Goal: Obtain resource: Obtain resource

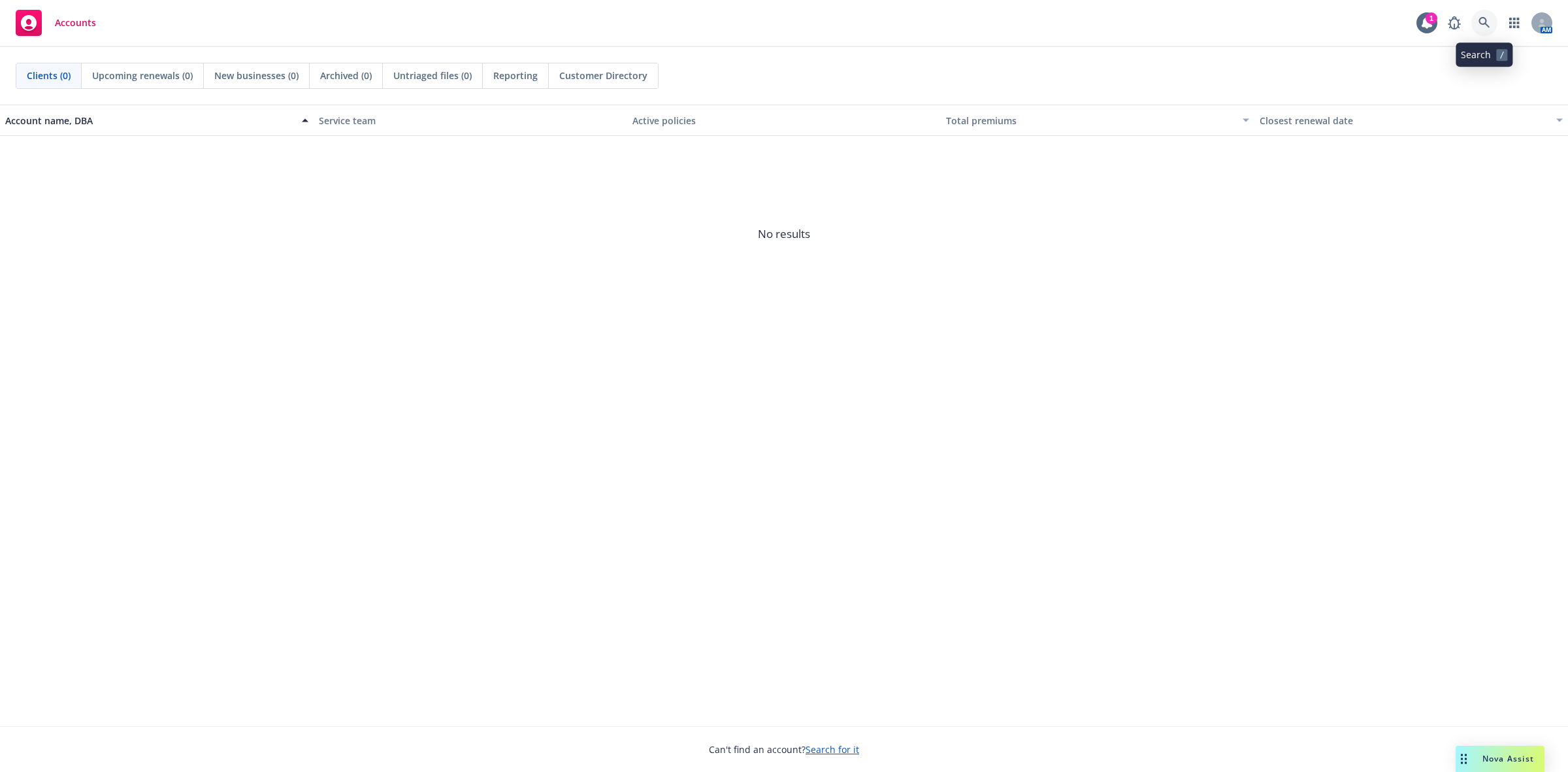
click at [1483, 18] on icon at bounding box center [1485, 23] width 12 height 12
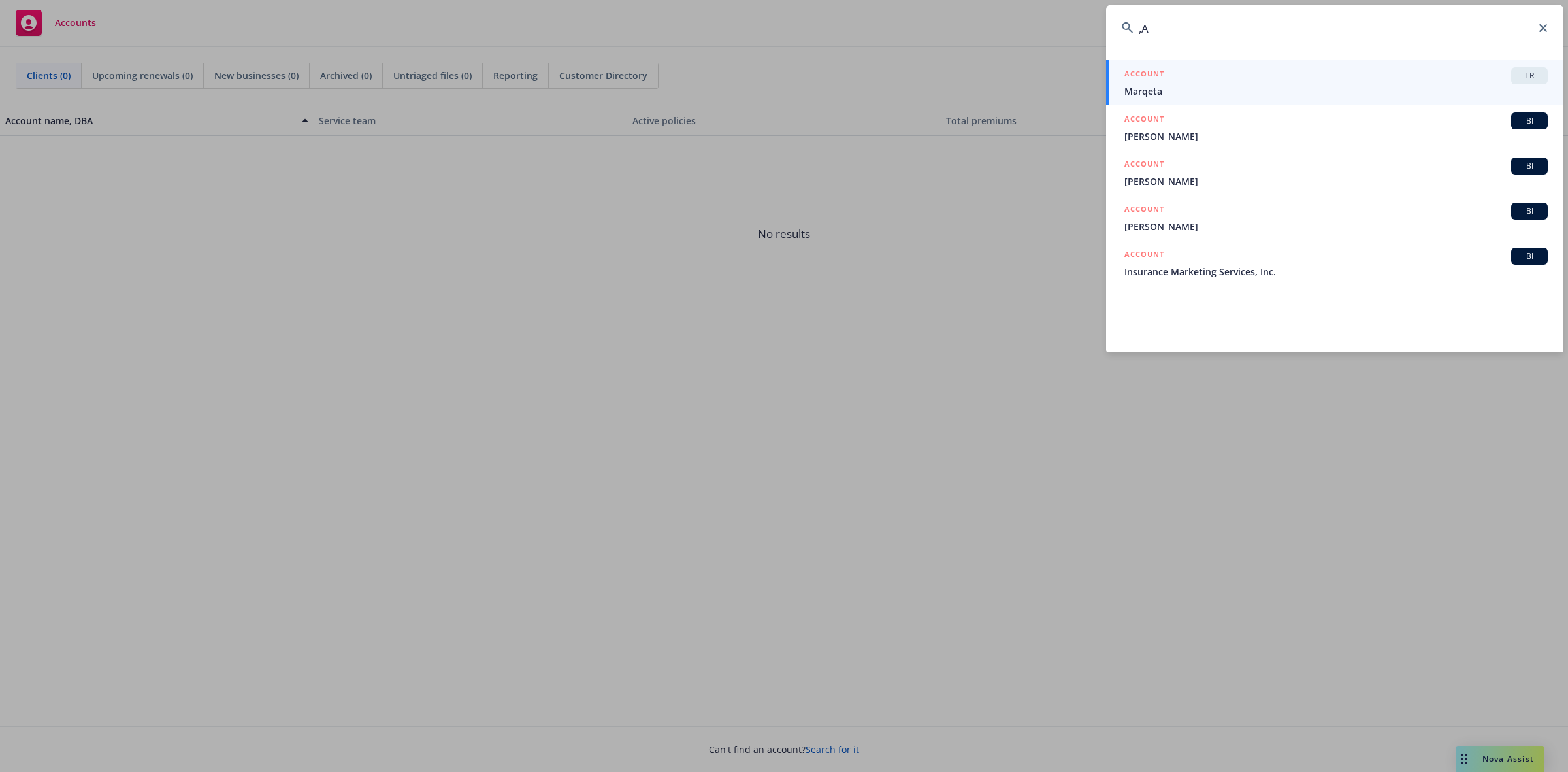
type input ","
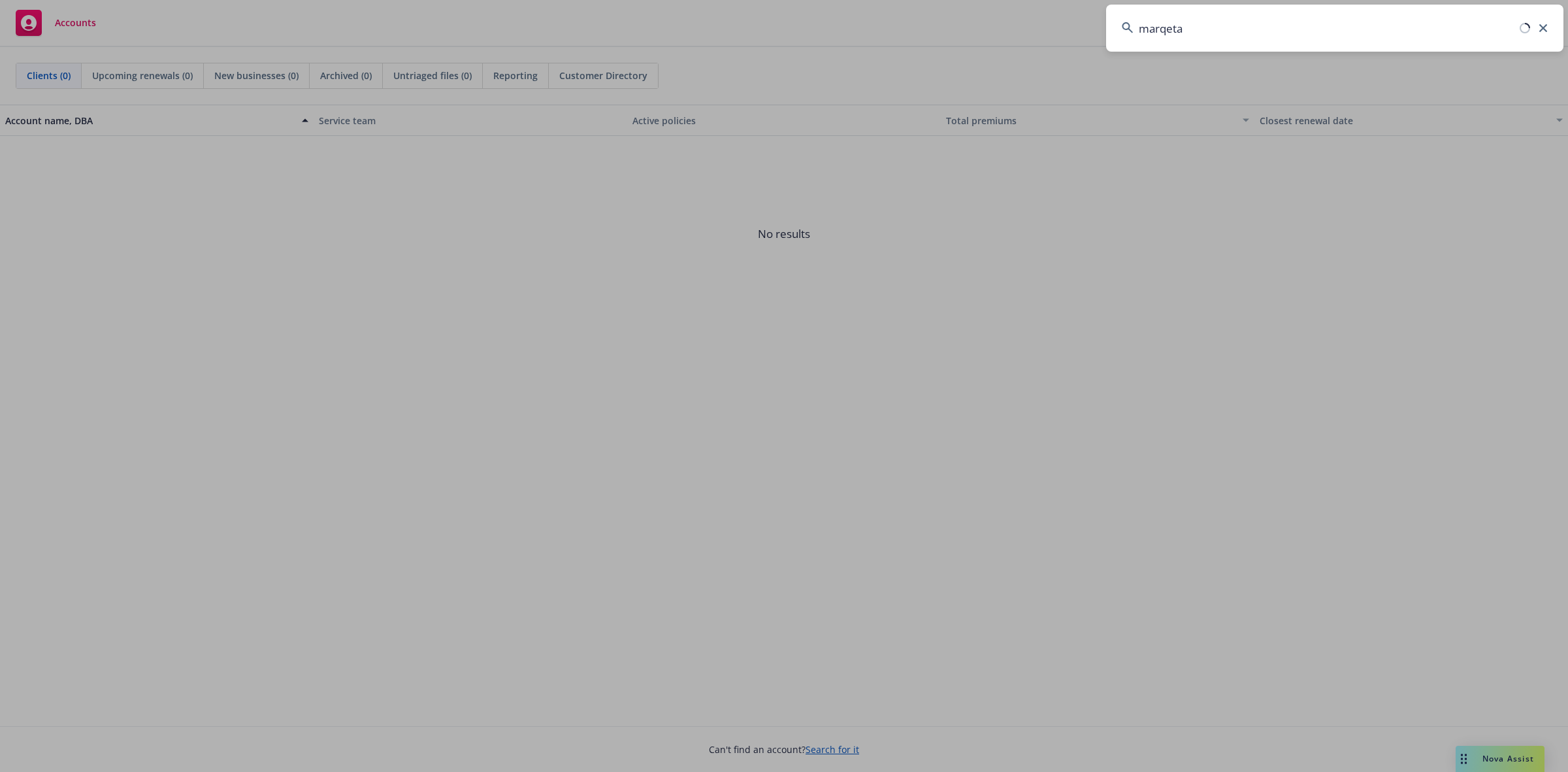
type input "marqeta"
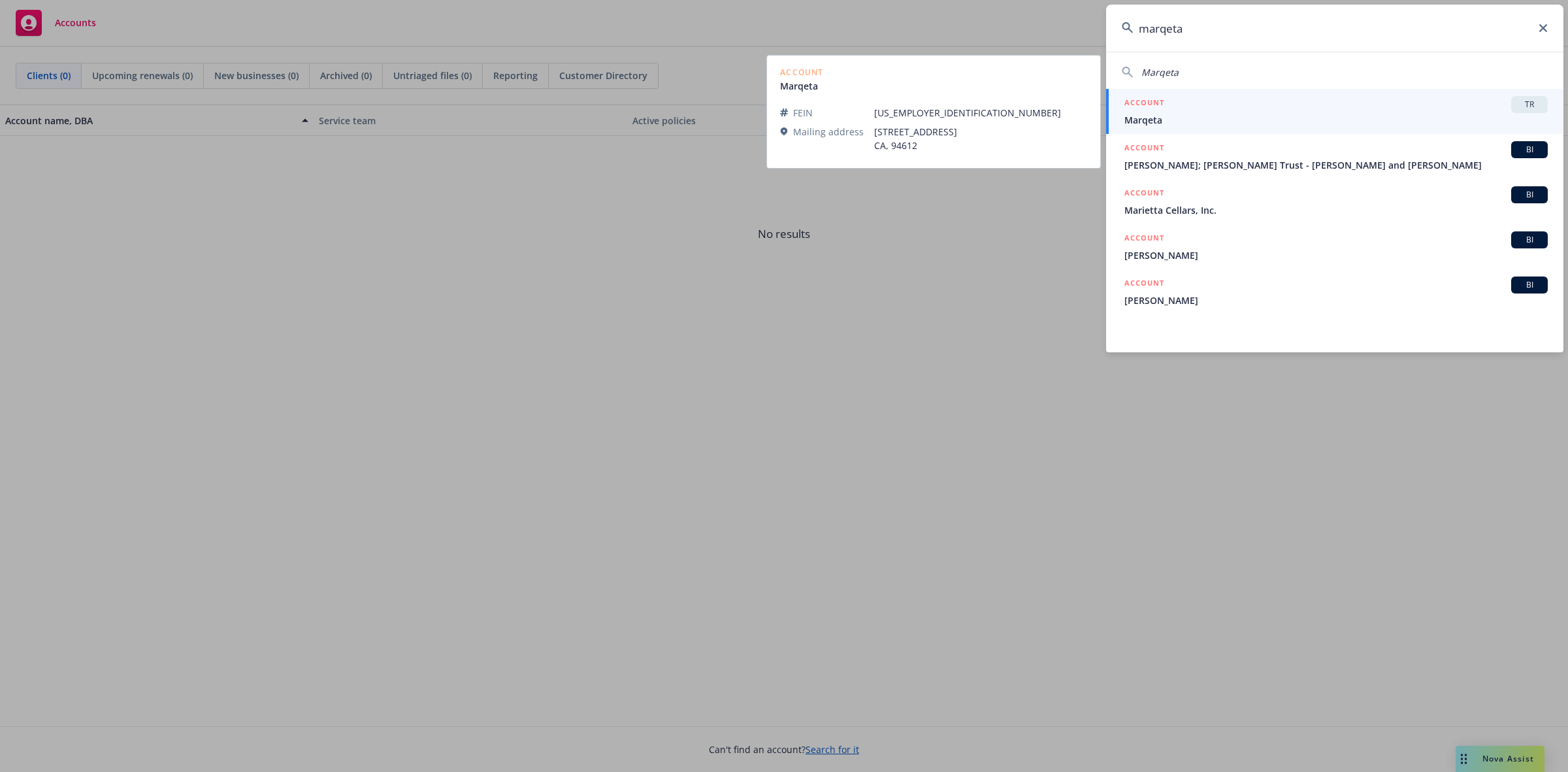
click at [1160, 113] on span "Marqeta" at bounding box center [1336, 119] width 424 height 14
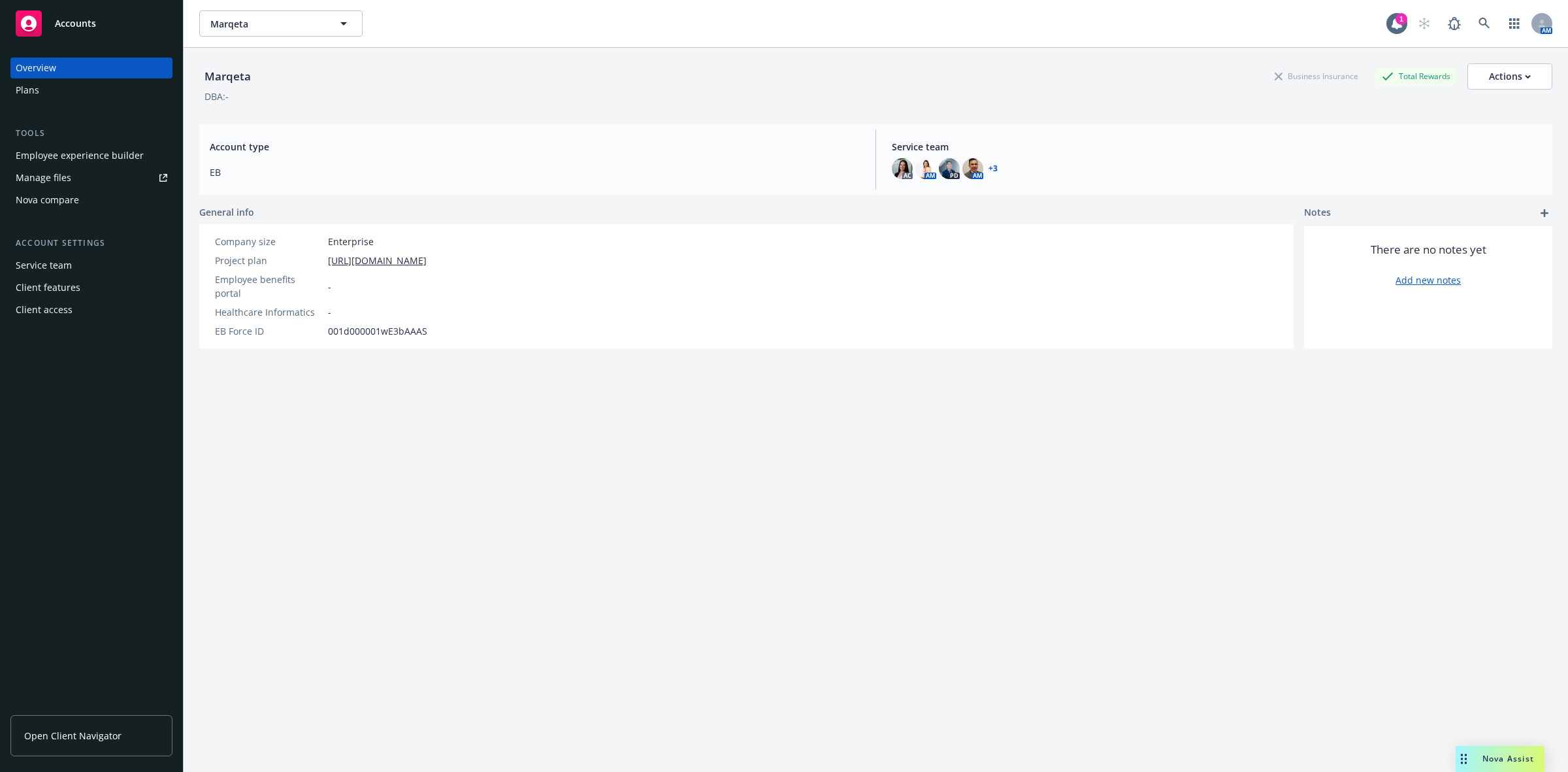
click at [59, 178] on div "Manage files" at bounding box center [43, 178] width 56 height 21
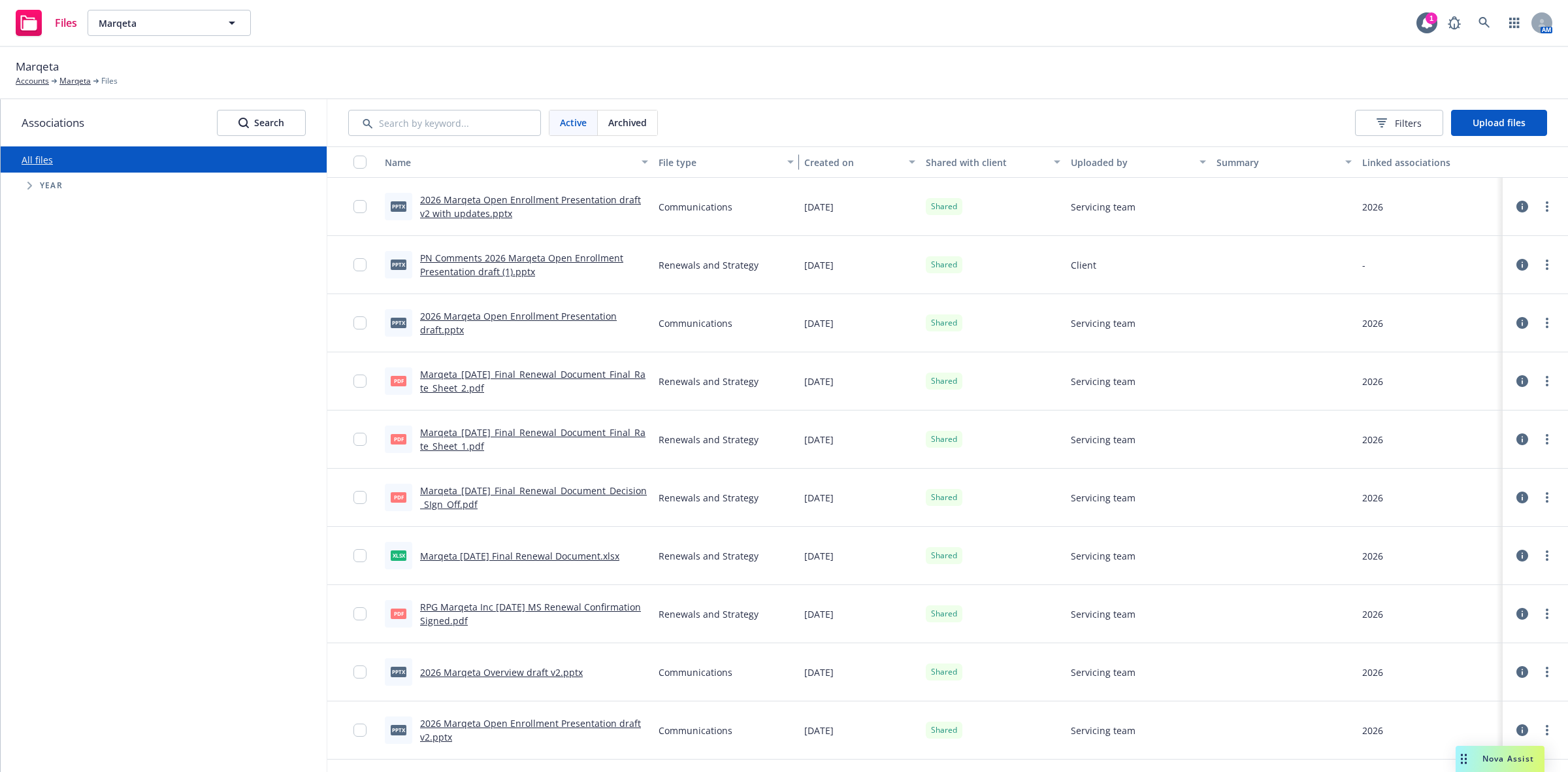
click at [789, 160] on div "button" at bounding box center [792, 162] width 7 height 30
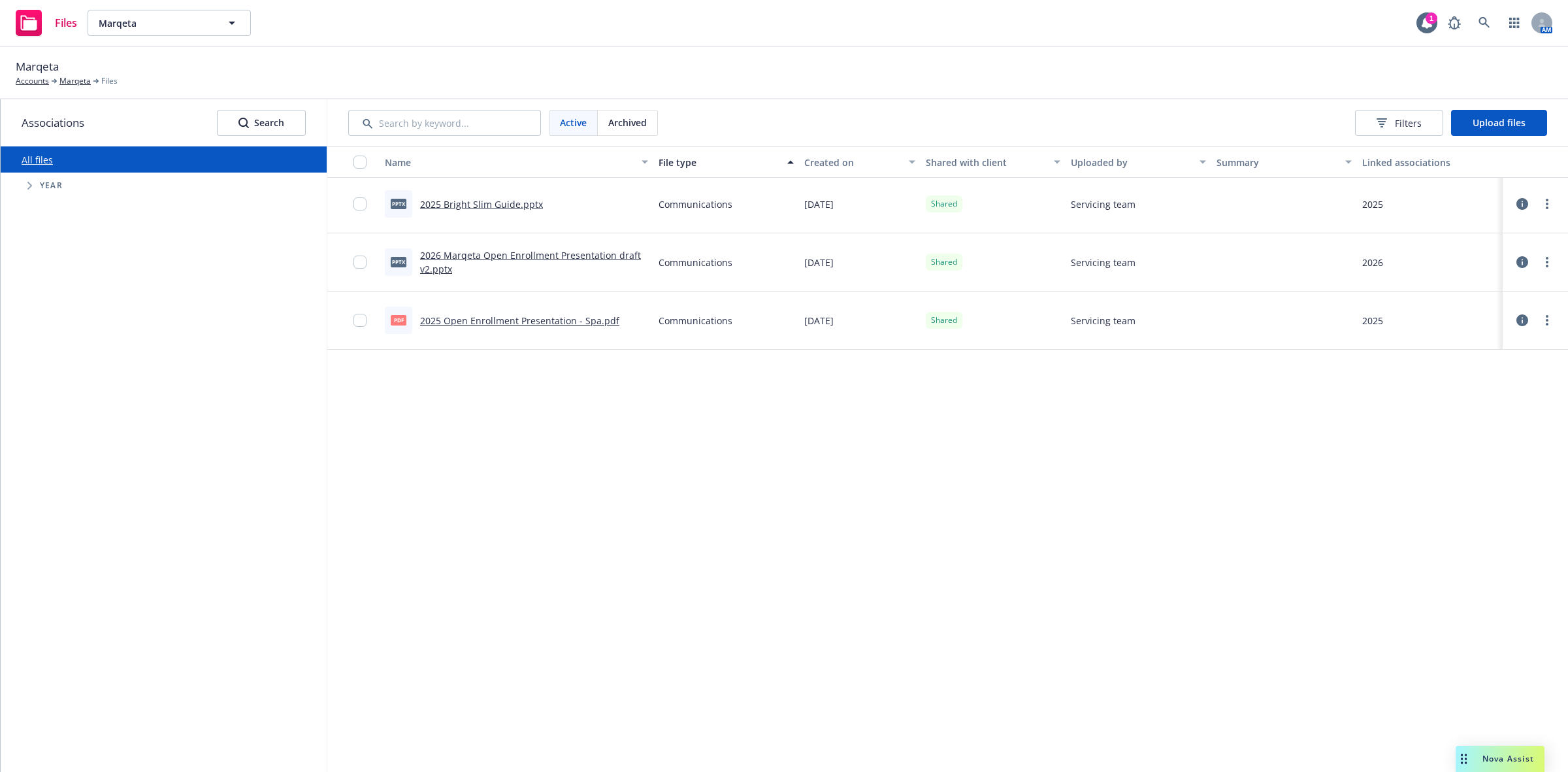
scroll to position [1943, 0]
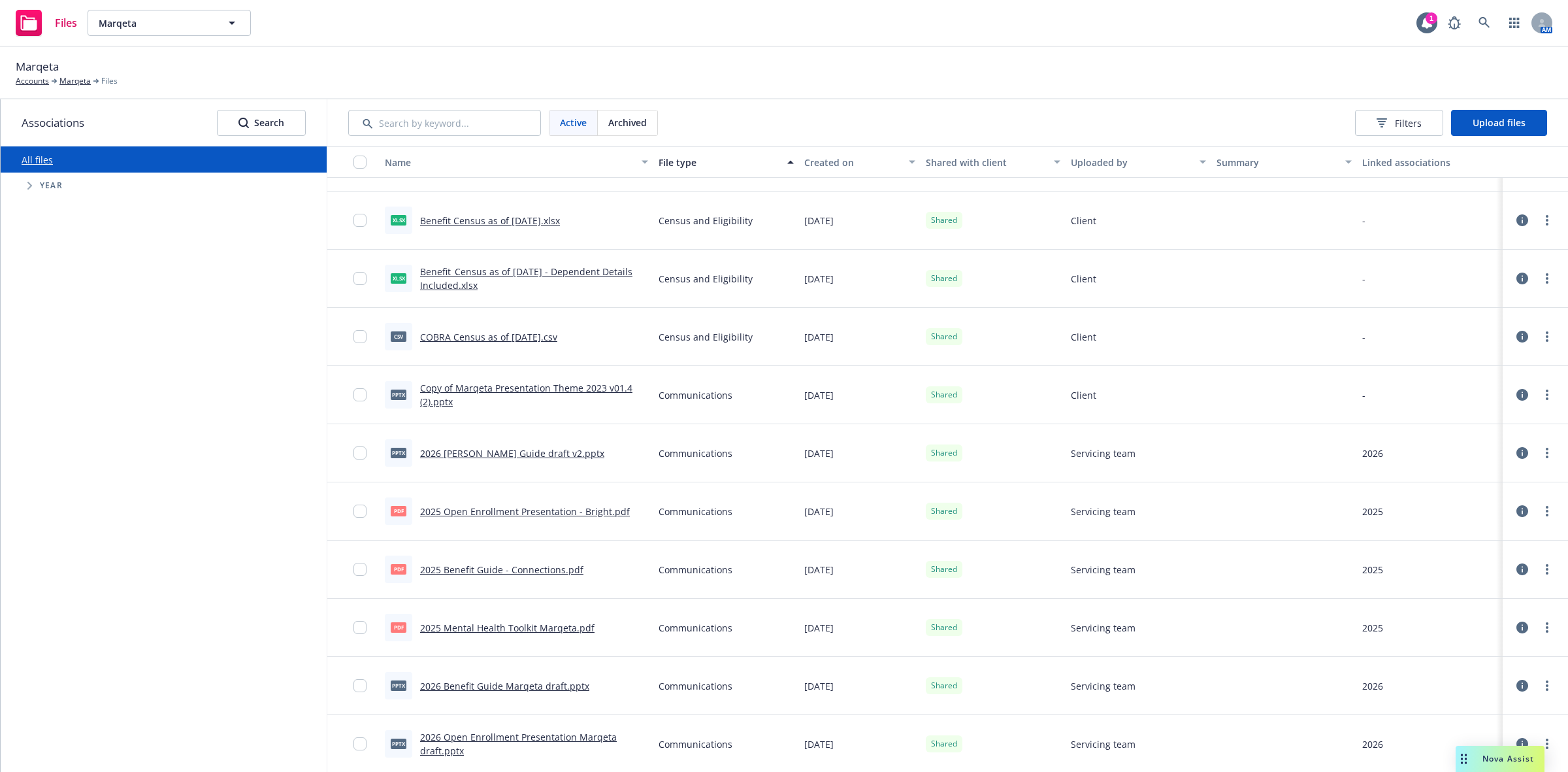
click at [465, 511] on link "2025 Open Enrollment Presentation - Bright.pdf" at bounding box center [525, 511] width 210 height 12
click at [435, 687] on link "2026 Benefit Guide Marqeta draft.pptx" at bounding box center [504, 686] width 169 height 12
click at [504, 449] on link "2026 Marqeta Benefit Guide draft v2.pptx" at bounding box center [512, 453] width 184 height 12
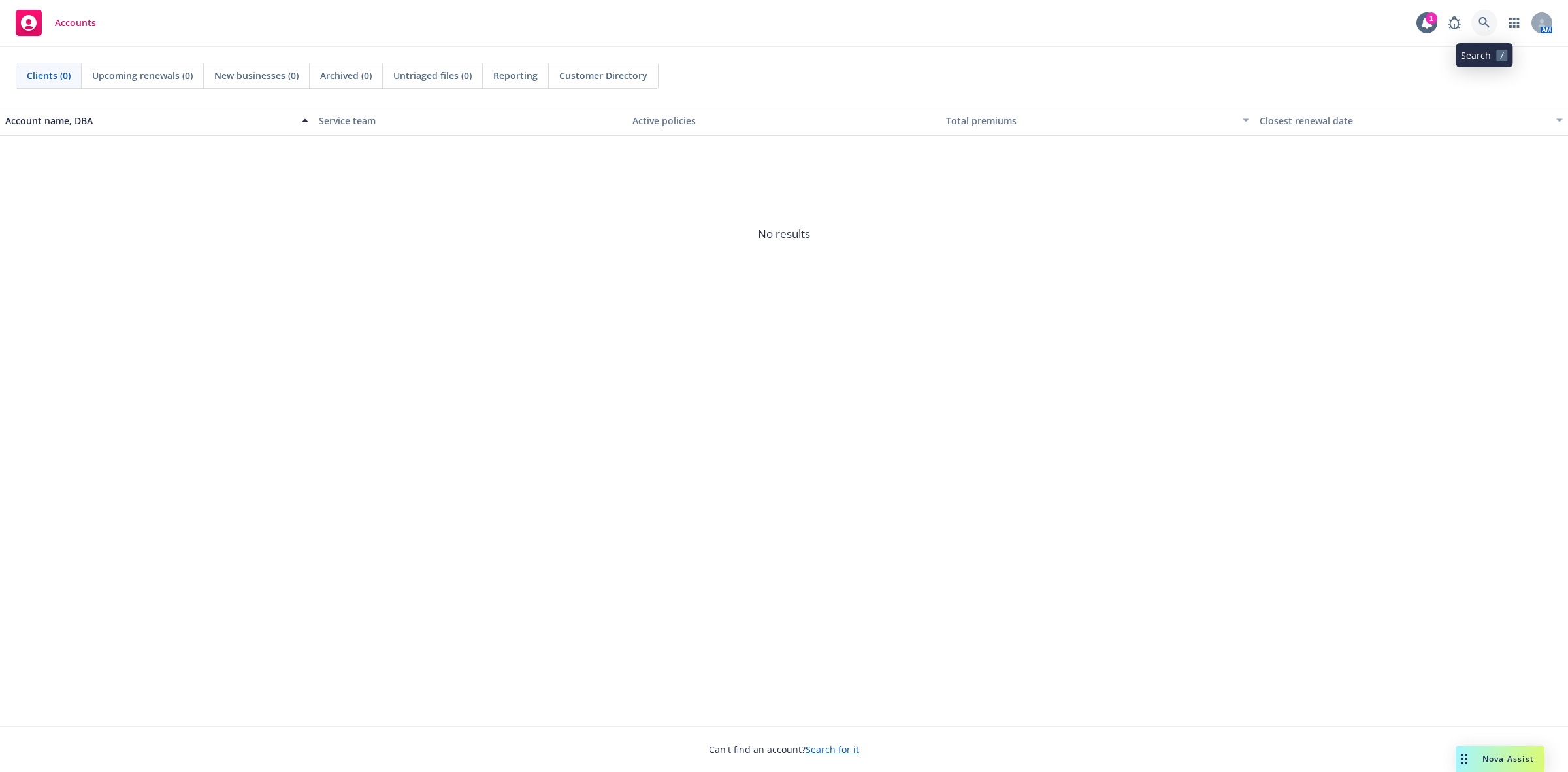
click at [1485, 23] on icon at bounding box center [1484, 22] width 11 height 11
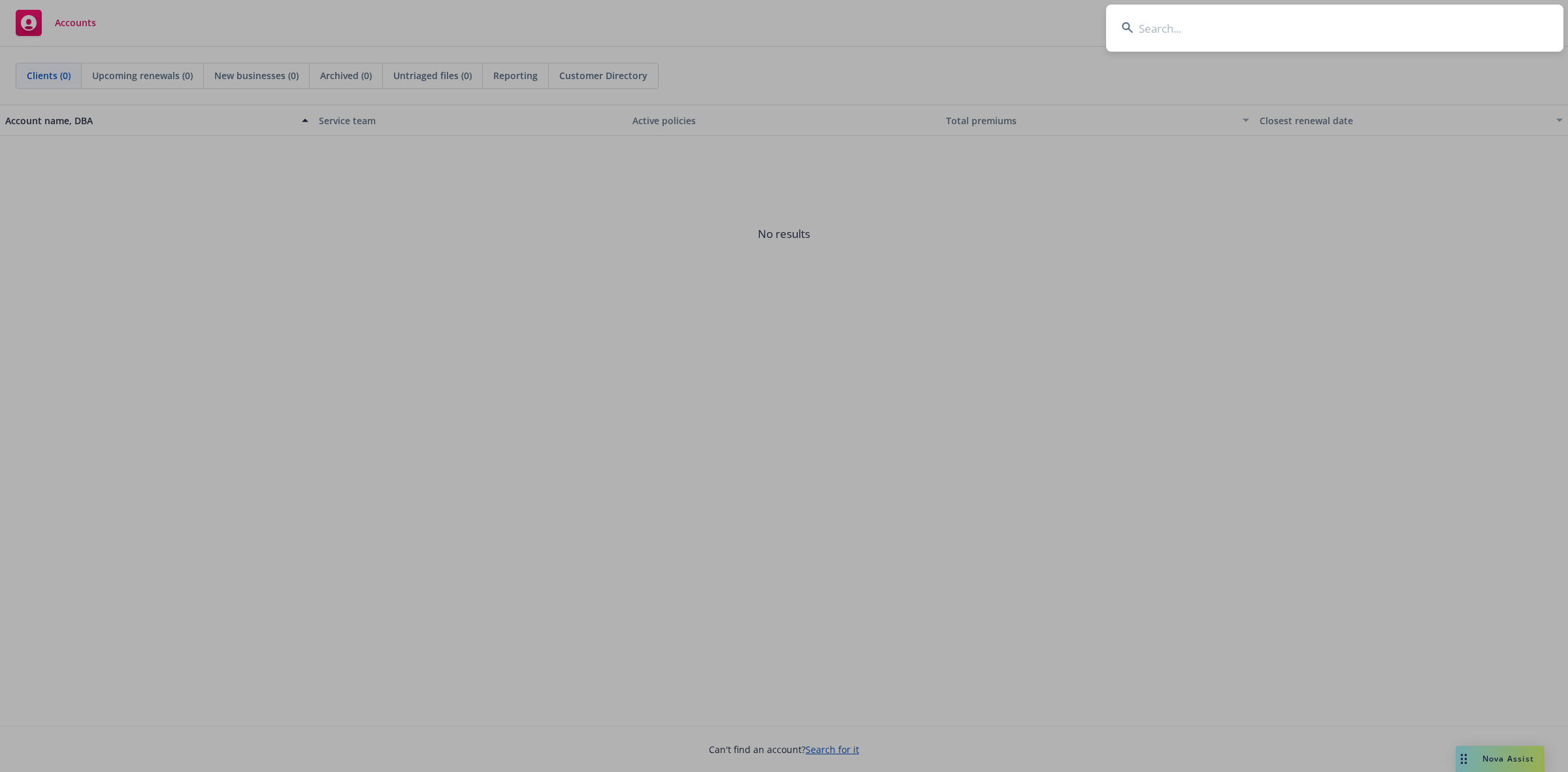
click at [1171, 40] on input at bounding box center [1335, 28] width 457 height 47
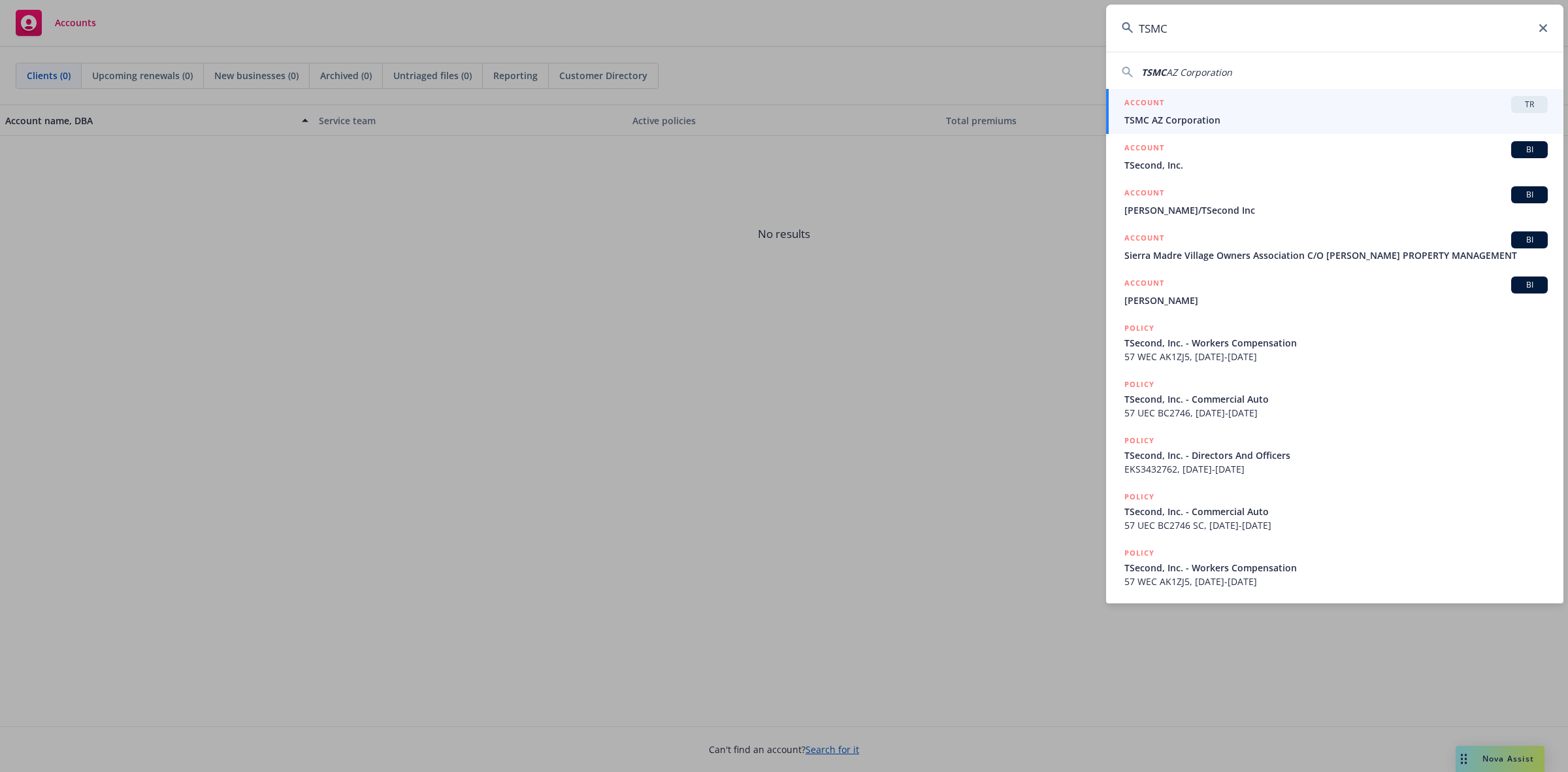
click at [1175, 70] on span "AZ Corporation" at bounding box center [1199, 72] width 66 height 12
type input "TSMC AZ Corporation"
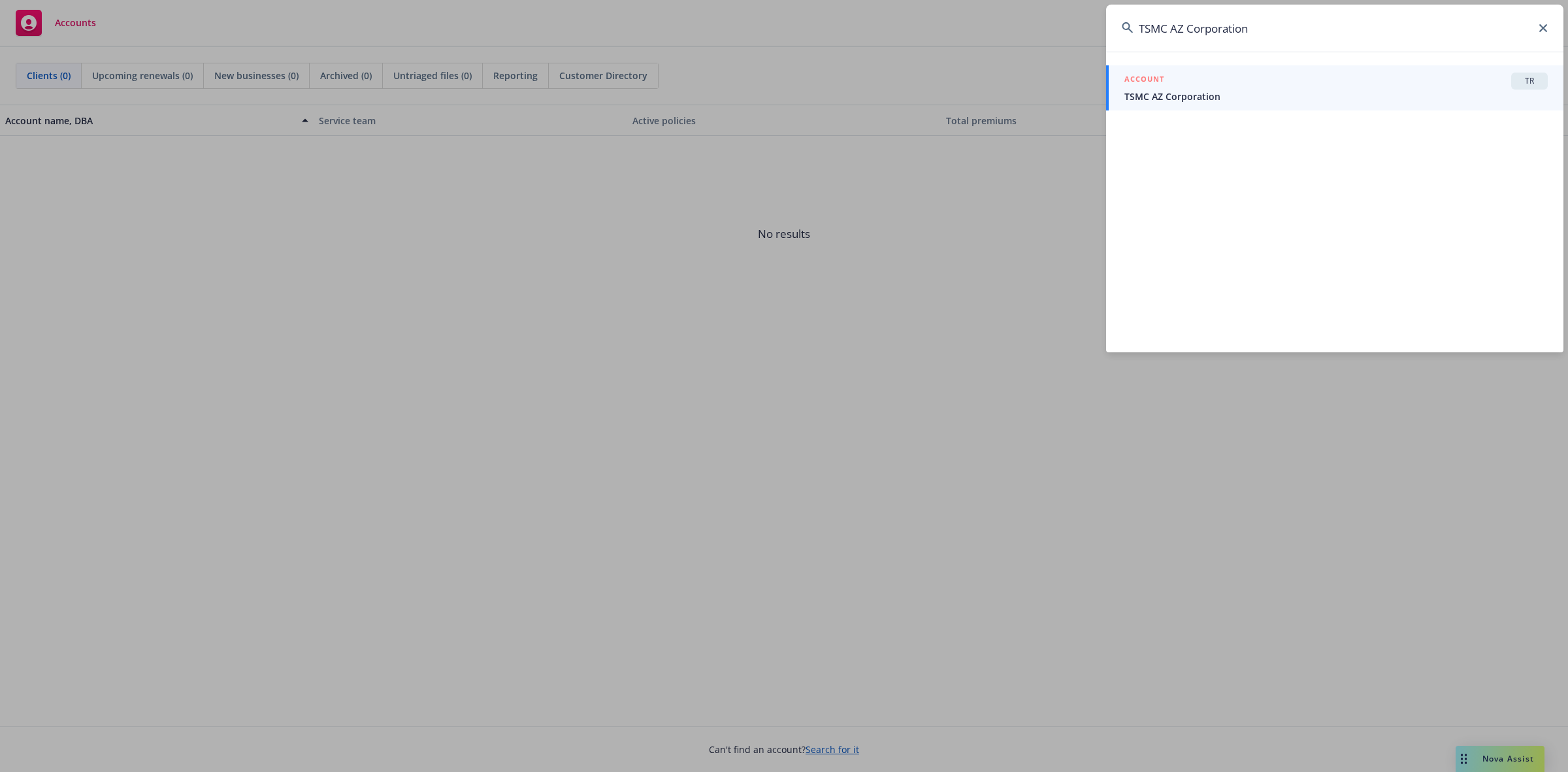
click at [1175, 93] on span "TSMC AZ Corporation" at bounding box center [1336, 96] width 424 height 14
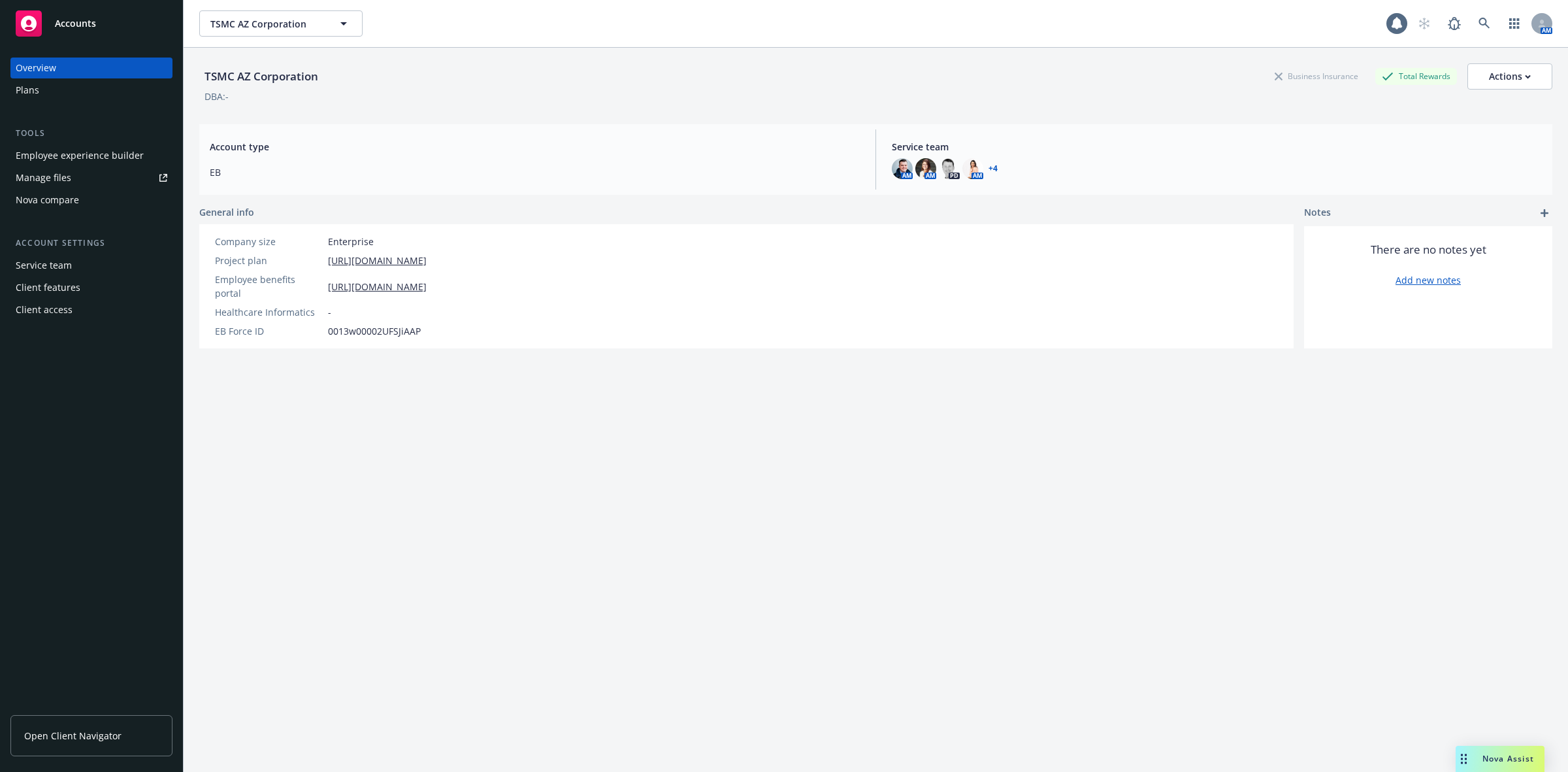
click at [43, 179] on div "Manage files" at bounding box center [43, 178] width 56 height 21
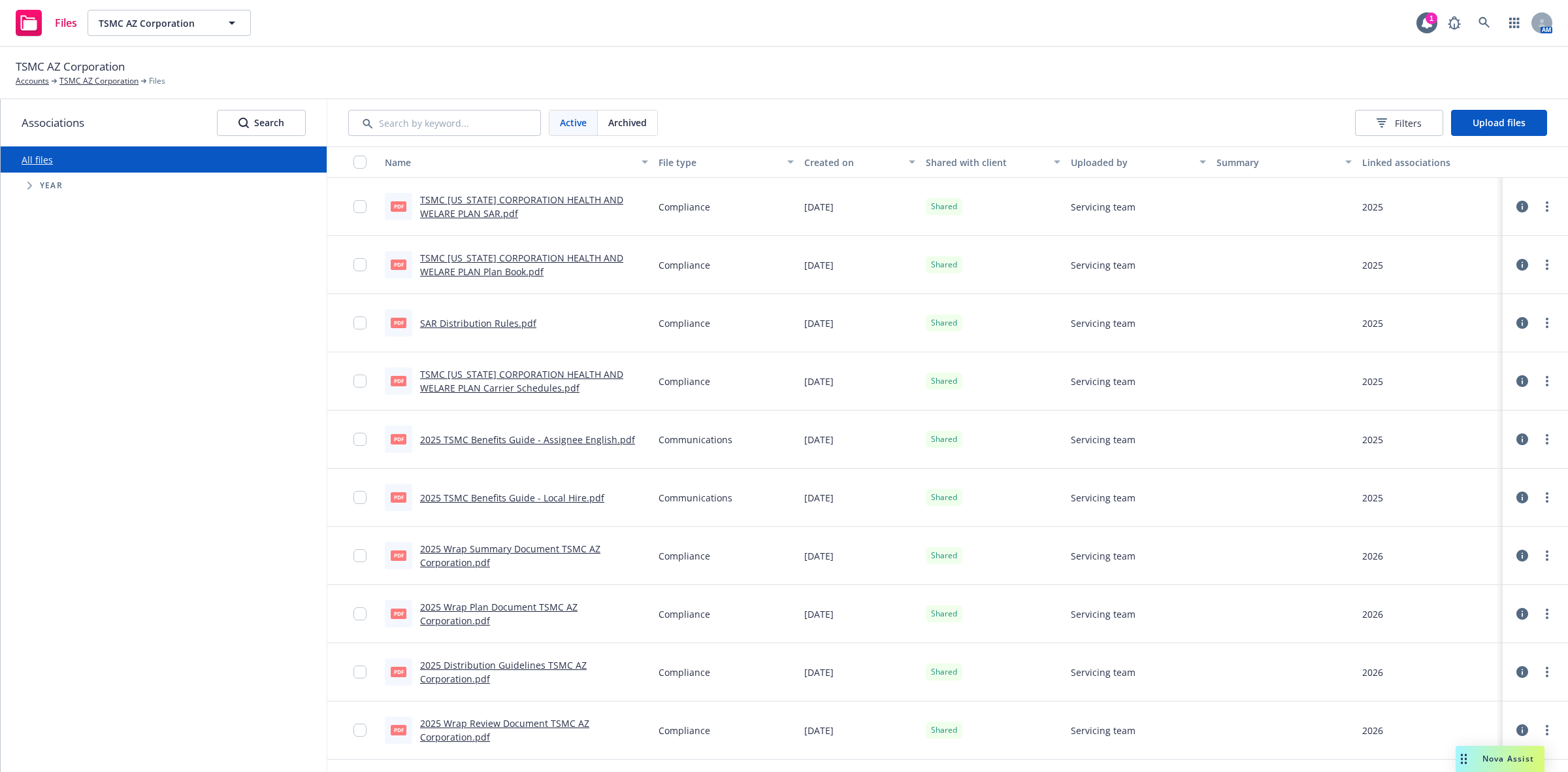
click at [789, 162] on div "button" at bounding box center [792, 162] width 7 height 30
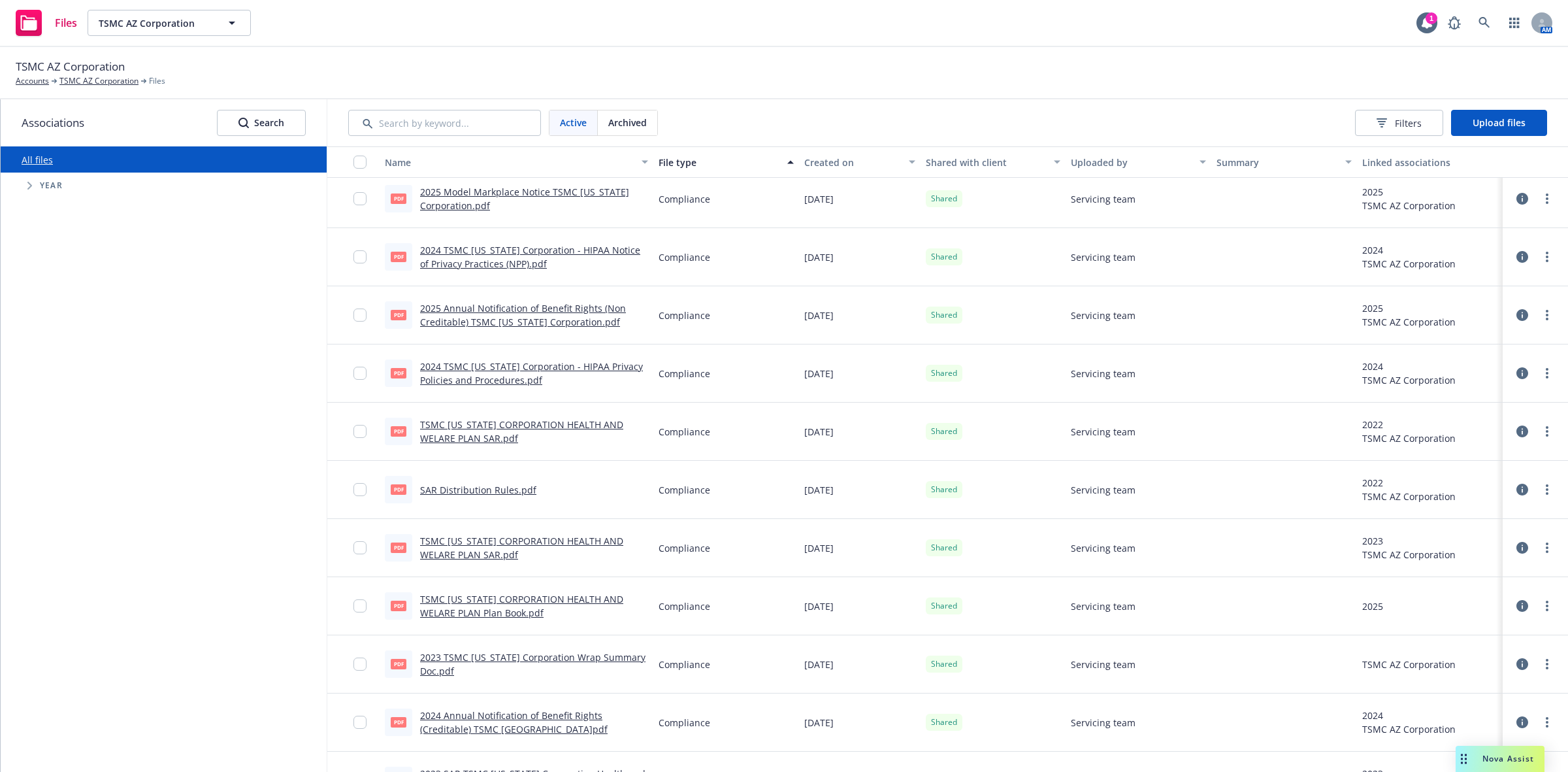
scroll to position [1357, 0]
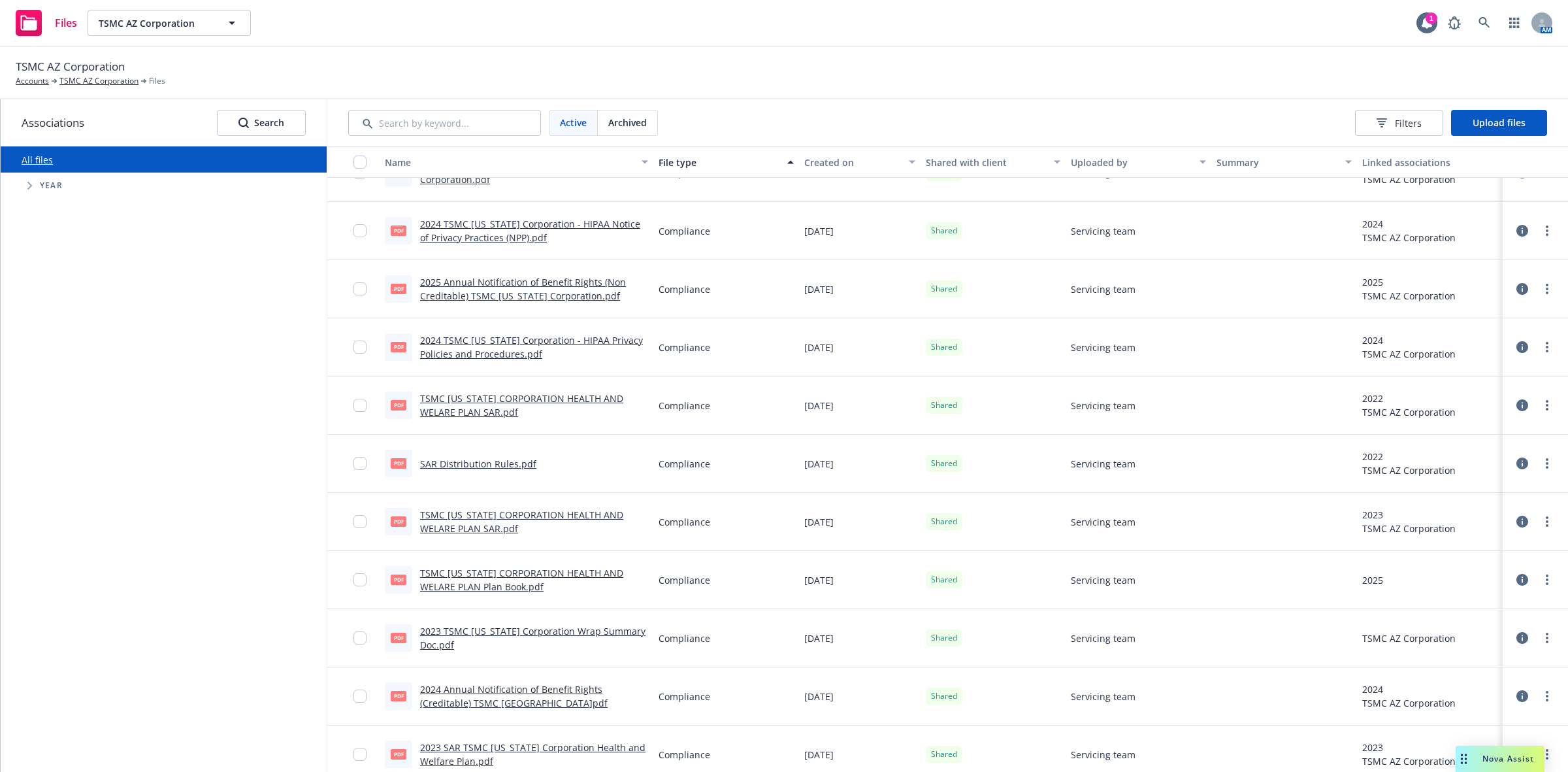
click at [488, 691] on link "2024 Annual Notification of Benefit Rights (Creditable) TSMC AZ.pdf" at bounding box center [514, 696] width 187 height 26
